Goal: Use online tool/utility: Utilize a website feature to perform a specific function

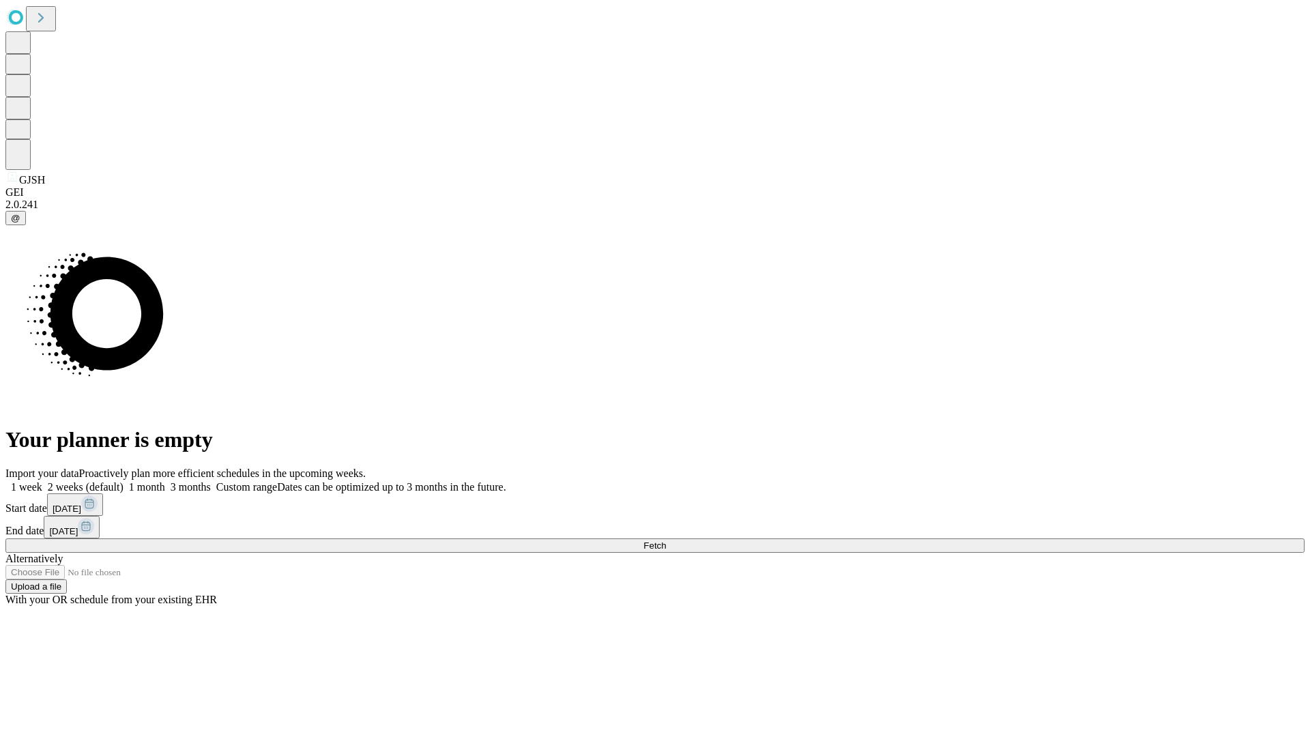
click at [666, 540] on span "Fetch" at bounding box center [654, 545] width 23 height 10
